Goal: Task Accomplishment & Management: Use online tool/utility

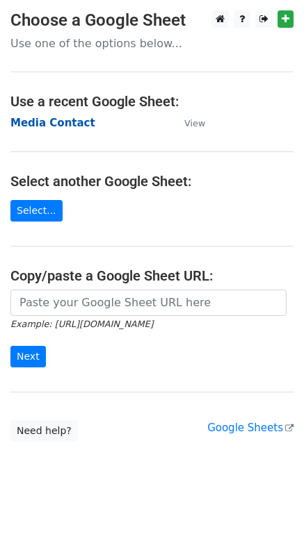
click at [64, 119] on strong "Media Contact" at bounding box center [52, 123] width 85 height 13
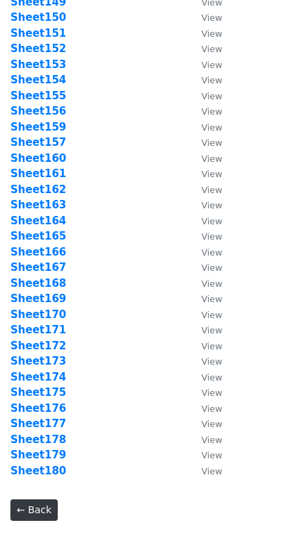
scroll to position [2507, 0]
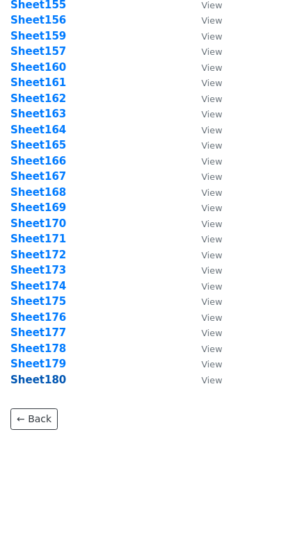
click at [46, 380] on strong "Sheet180" at bounding box center [38, 380] width 56 height 13
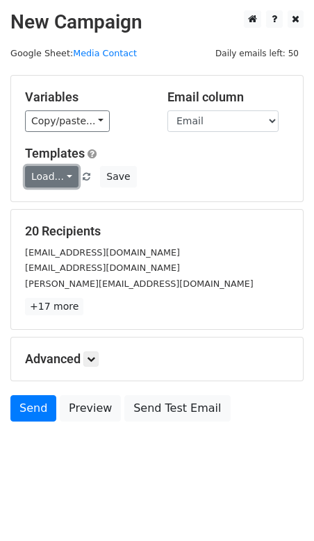
click at [57, 173] on link "Load..." at bounding box center [52, 177] width 54 height 22
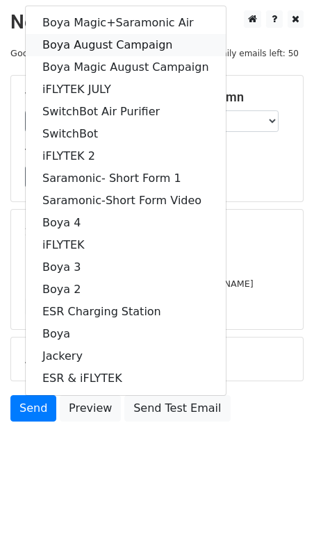
click at [110, 41] on link "Boya August Campaign" at bounding box center [126, 45] width 200 height 22
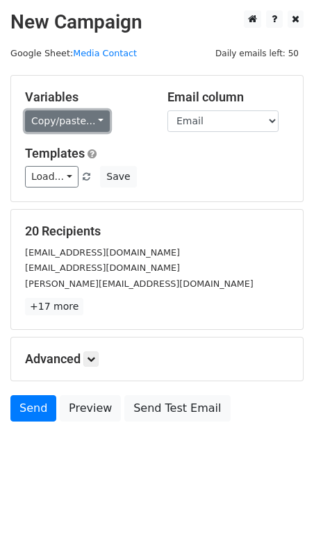
click at [95, 118] on link "Copy/paste..." at bounding box center [67, 121] width 85 height 22
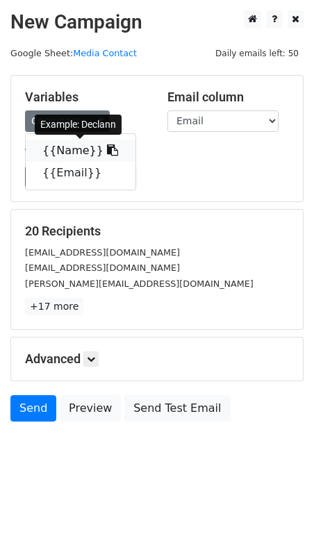
click at [74, 145] on link "{{Name}}" at bounding box center [81, 151] width 110 height 22
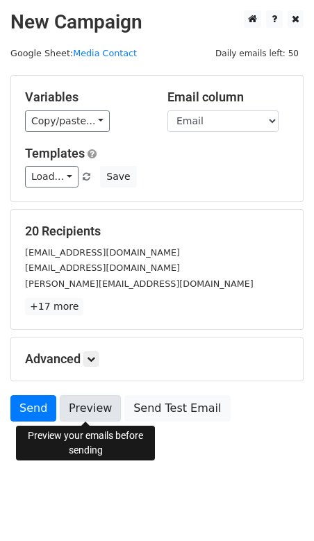
click at [76, 403] on link "Preview" at bounding box center [90, 408] width 61 height 26
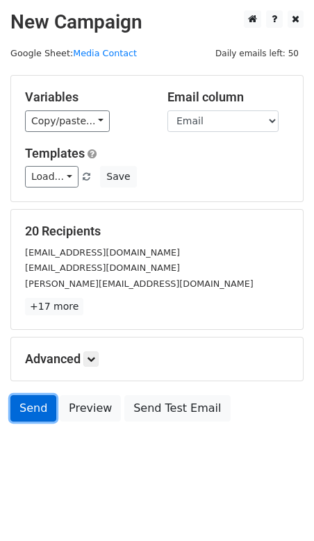
click at [39, 409] on link "Send" at bounding box center [33, 408] width 46 height 26
